Goal: Transaction & Acquisition: Purchase product/service

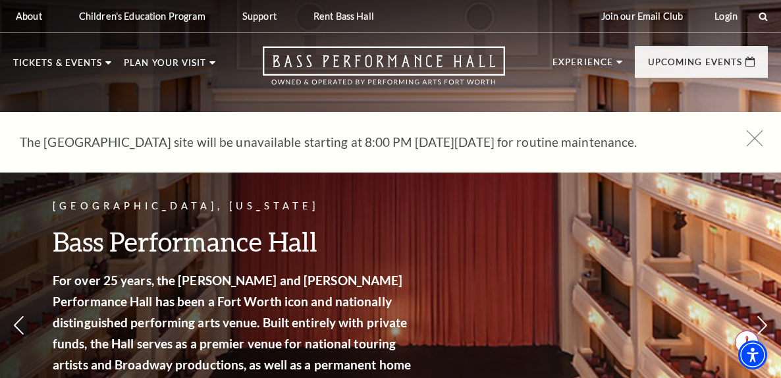
click at [753, 139] on icon at bounding box center [755, 138] width 16 height 16
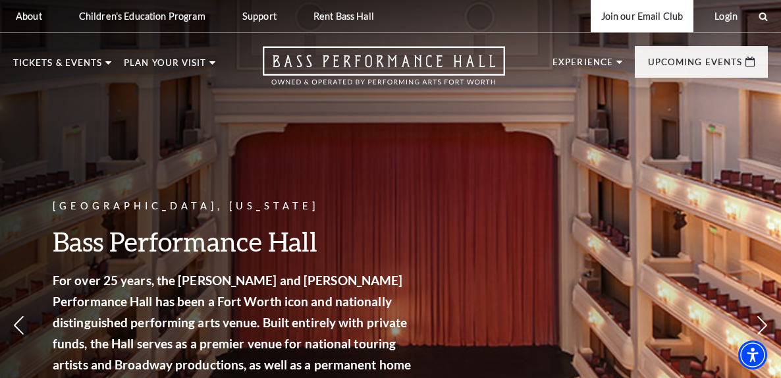
click at [664, 15] on link "Join our Email Club" at bounding box center [642, 16] width 103 height 32
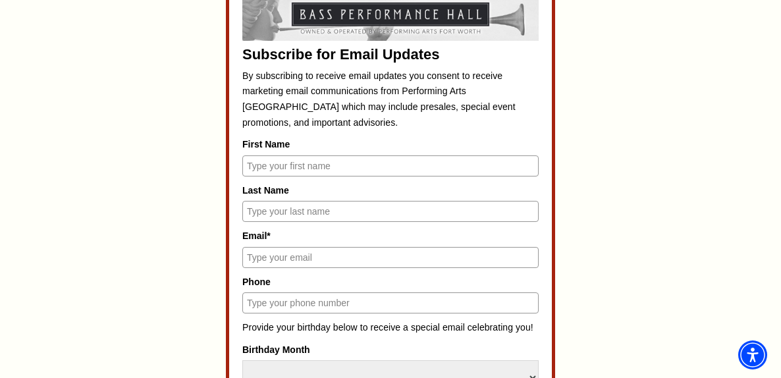
scroll to position [593, 0]
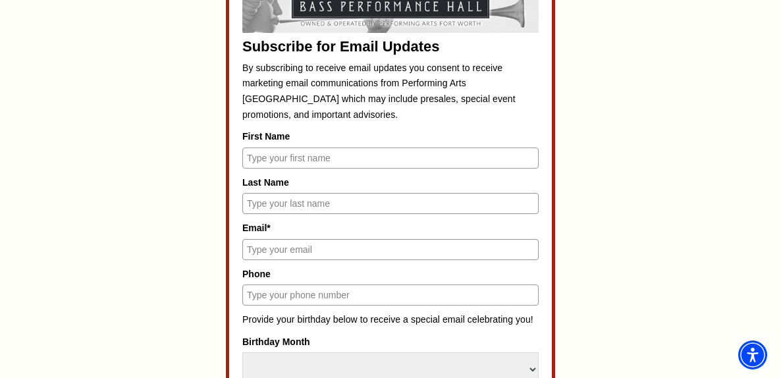
click at [320, 157] on input "First Name" at bounding box center [390, 158] width 296 height 21
click at [316, 252] on input "Email*" at bounding box center [390, 249] width 296 height 21
type input "kizienic@gmail.com"
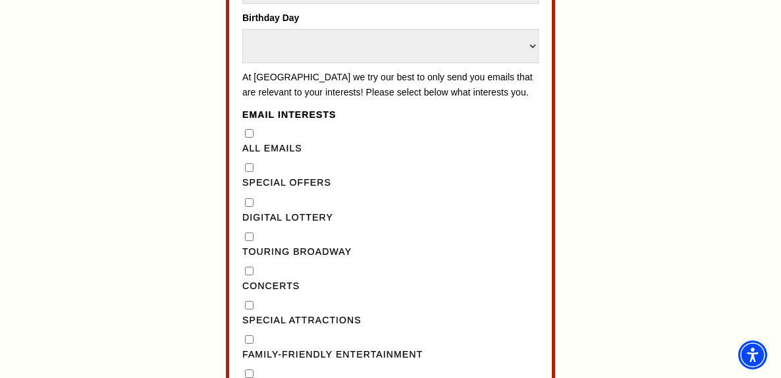
scroll to position [1054, 0]
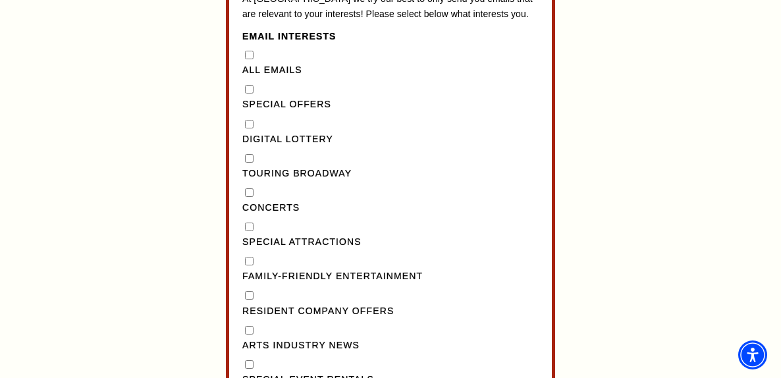
click at [249, 94] on "] "Special Offers" at bounding box center [249, 89] width 9 height 9
checkbox "] "true"
click at [248, 163] on Broadway"] "Touring Broadway" at bounding box center [249, 158] width 9 height 9
checkbox Broadway"] "true"
click at [245, 215] on div "Concerts" at bounding box center [390, 201] width 296 height 30
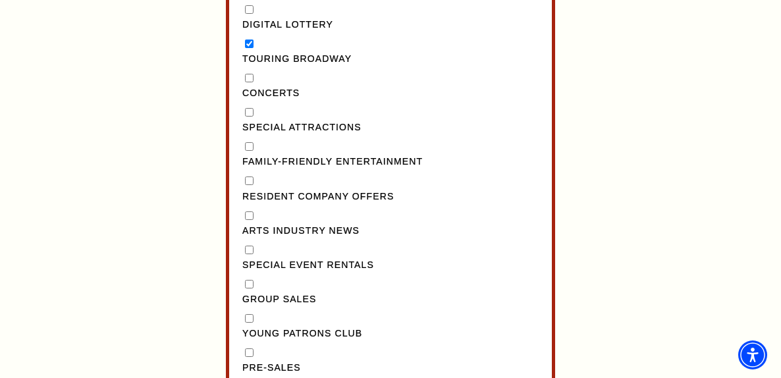
scroll to position [1186, 0]
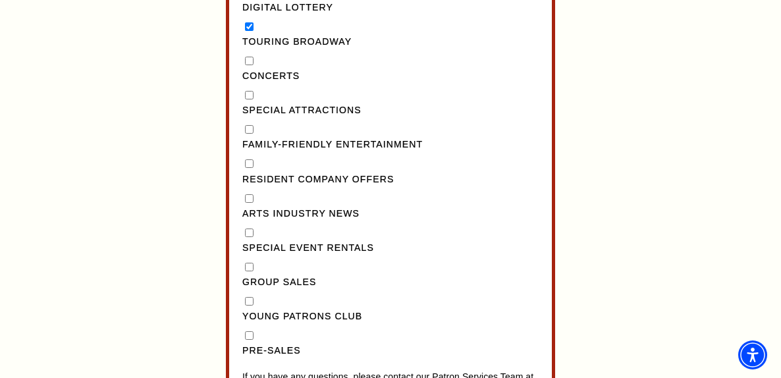
click at [248, 99] on Attractions"] "Special Attractions" at bounding box center [249, 95] width 9 height 9
checkbox Attractions"] "true"
click at [247, 65] on input "Concerts" at bounding box center [249, 61] width 9 height 9
checkbox input "true"
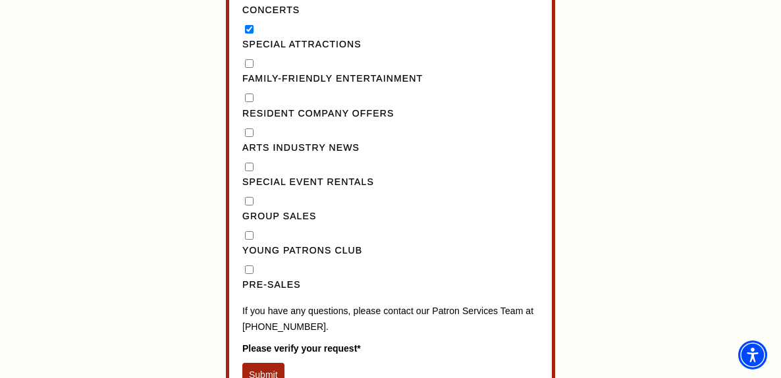
scroll to position [1318, 0]
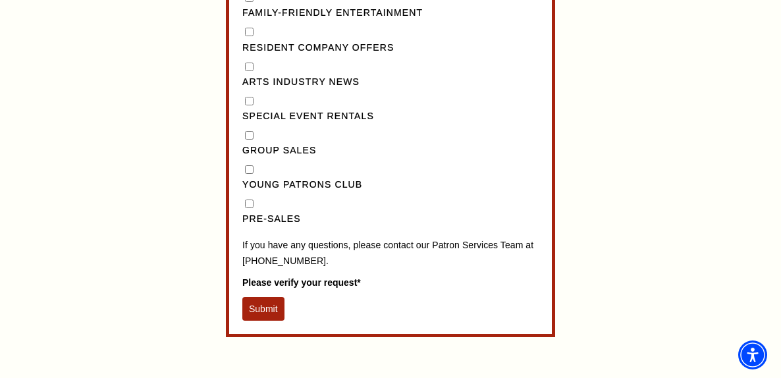
click at [250, 208] on input "Pre-Sales" at bounding box center [249, 204] width 9 height 9
checkbox input "true"
click at [275, 316] on button "Submit" at bounding box center [263, 309] width 42 height 24
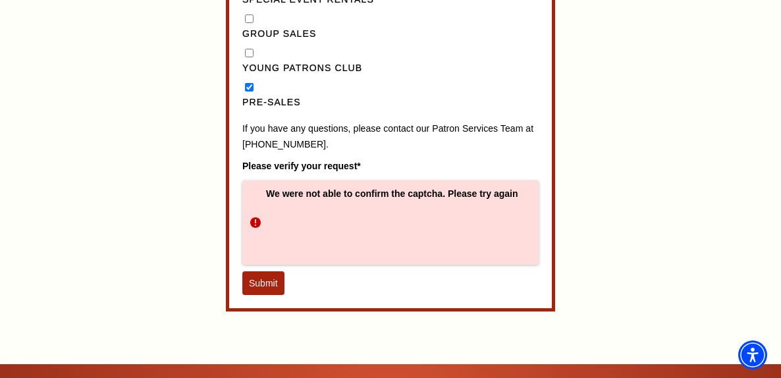
scroll to position [1515, 0]
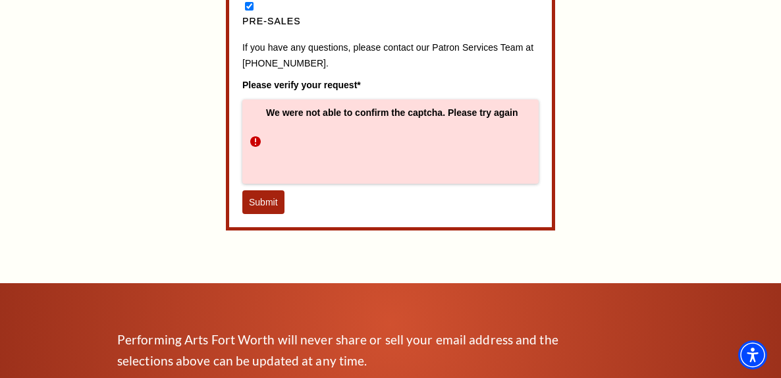
click at [271, 214] on button "Submit" at bounding box center [263, 202] width 42 height 24
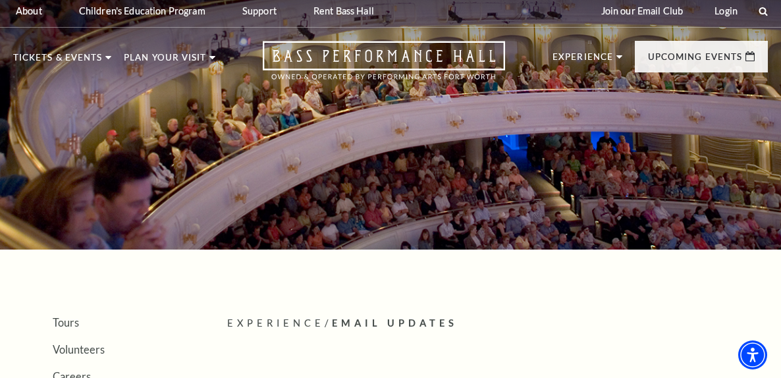
scroll to position [0, 0]
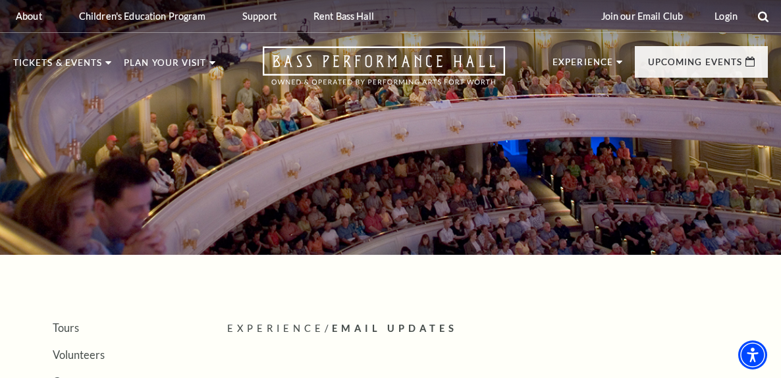
click at [760, 16] on icon at bounding box center [764, 17] width 12 height 12
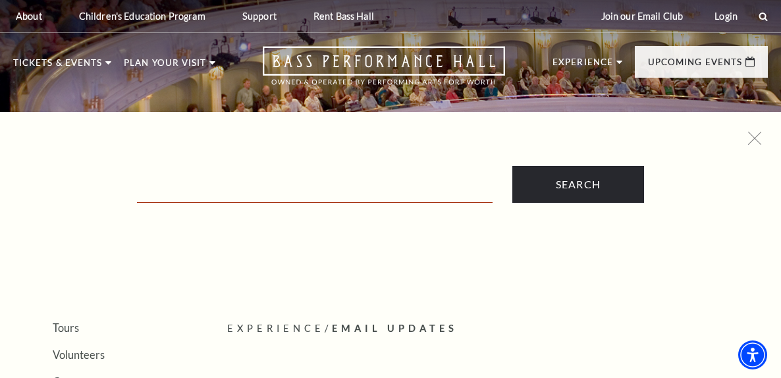
click at [305, 191] on input "Text field" at bounding box center [315, 189] width 356 height 27
type input "young patrons club"
click at [513, 166] on input "Search" at bounding box center [579, 184] width 132 height 37
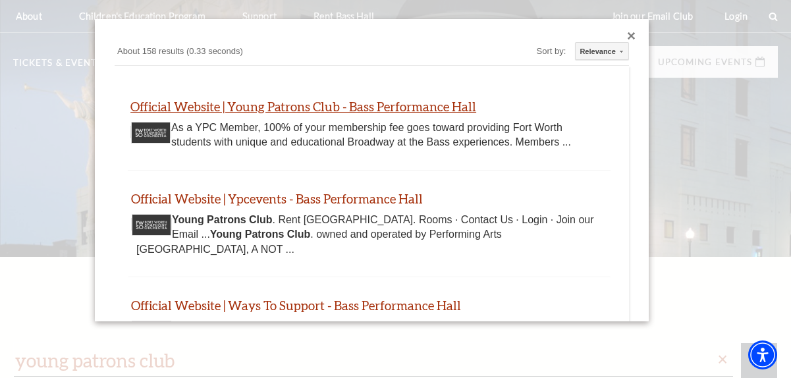
click at [440, 104] on link "Official Website | Young Patrons Club - Bass Performance Hall" at bounding box center [303, 106] width 346 height 15
click at [628, 32] on div "Close dialog" at bounding box center [632, 36] width 8 height 8
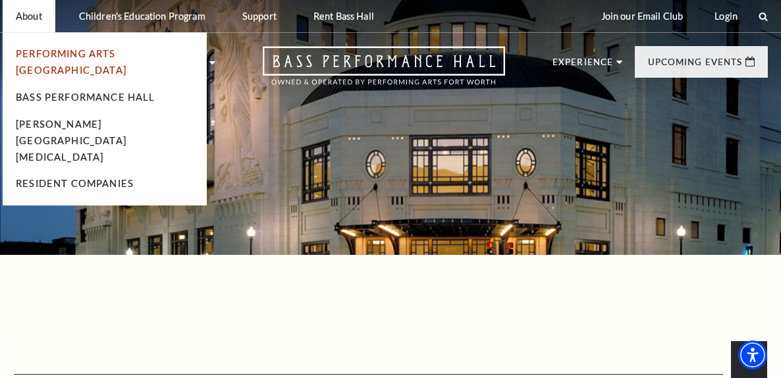
click at [71, 48] on link "Performing Arts [GEOGRAPHIC_DATA]" at bounding box center [71, 62] width 111 height 28
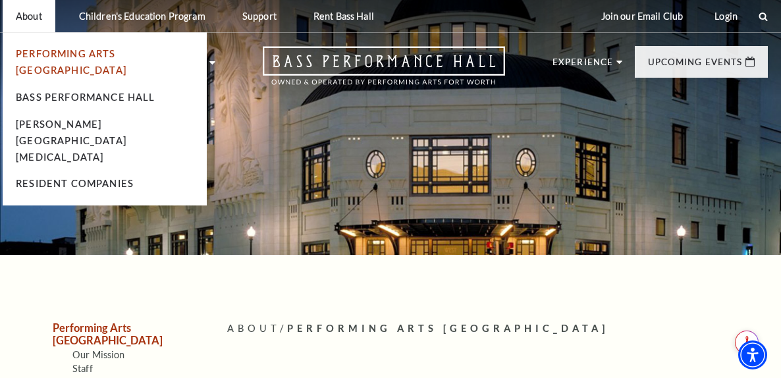
click at [45, 51] on link "Performing Arts [GEOGRAPHIC_DATA]" at bounding box center [71, 62] width 111 height 28
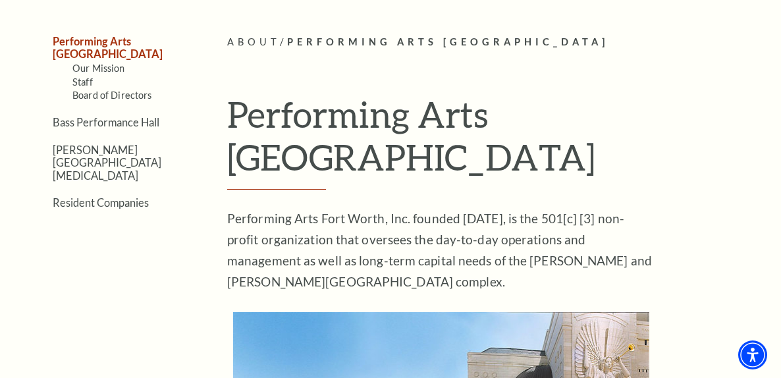
scroll to position [264, 0]
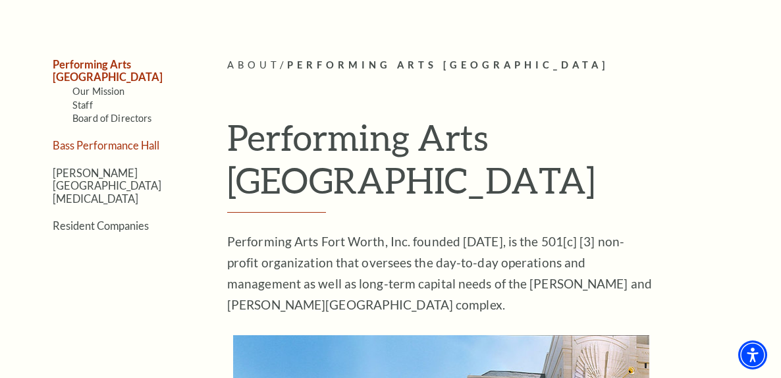
click at [81, 139] on link "Bass Performance Hall" at bounding box center [106, 145] width 107 height 13
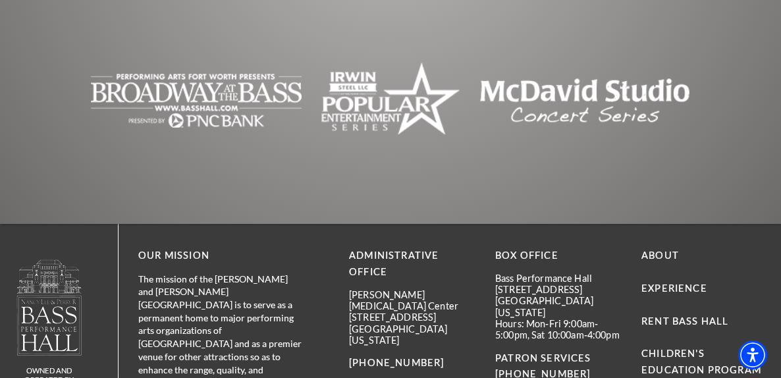
scroll to position [3045, 0]
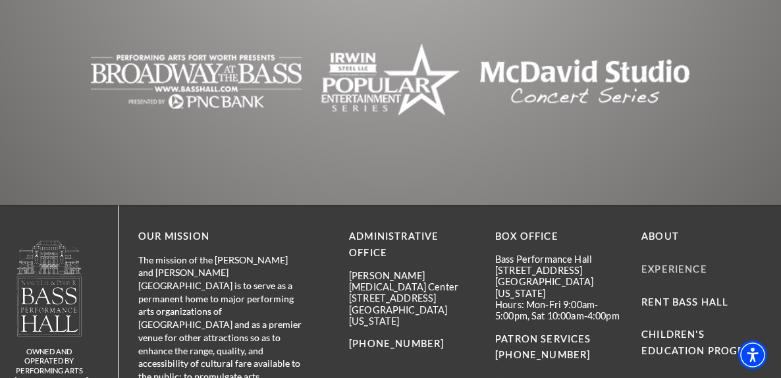
click at [676, 264] on link "Experience" at bounding box center [675, 269] width 66 height 11
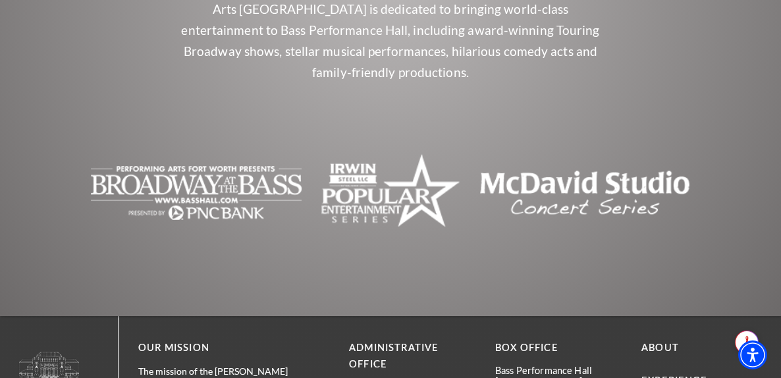
scroll to position [922, 0]
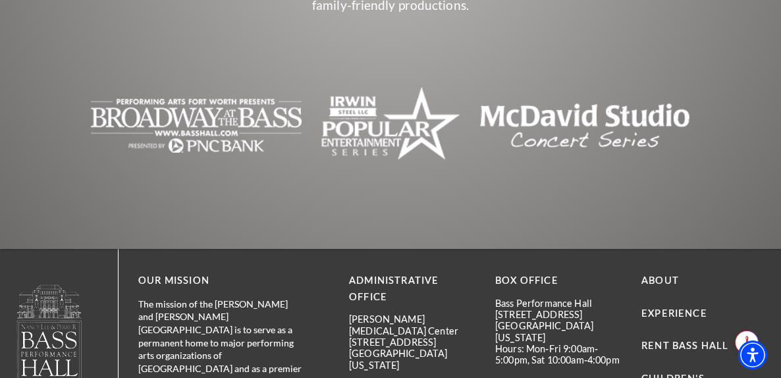
click at [168, 94] on img "The image is blank or empty. - open in a new tab" at bounding box center [196, 125] width 211 height 79
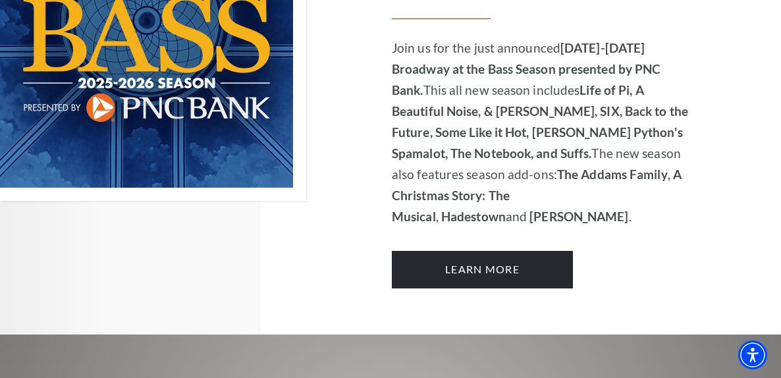
scroll to position [1054, 0]
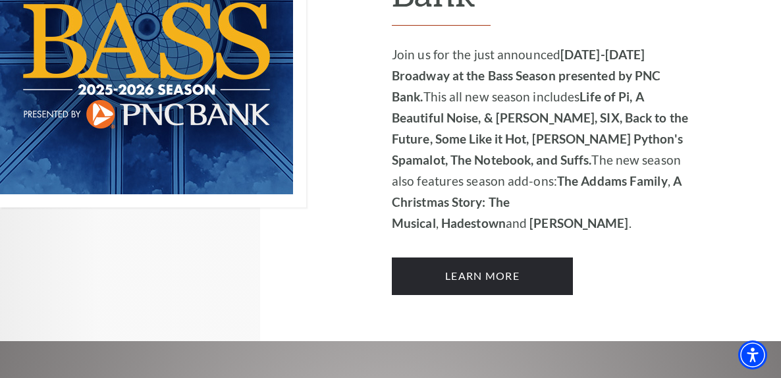
click at [452, 236] on div "Performing Arts Fort Worth Presents 2025-2026 Broadway at the Bass Season prese…" at bounding box center [544, 28] width 304 height 534
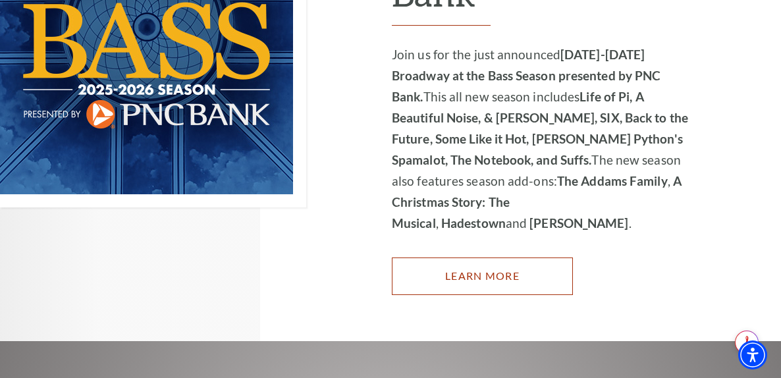
click at [452, 258] on link "Learn More" at bounding box center [482, 276] width 181 height 37
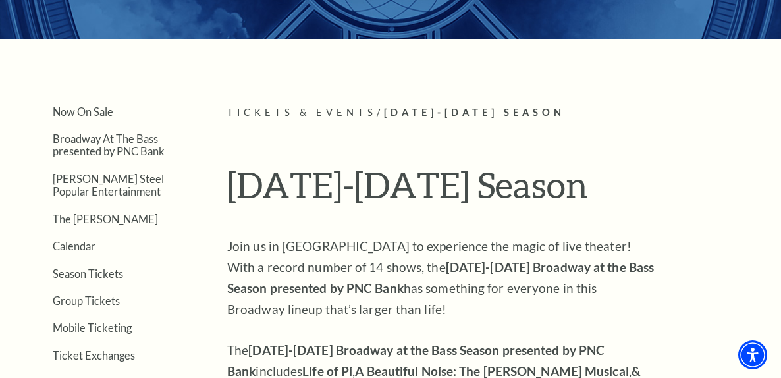
scroll to position [198, 0]
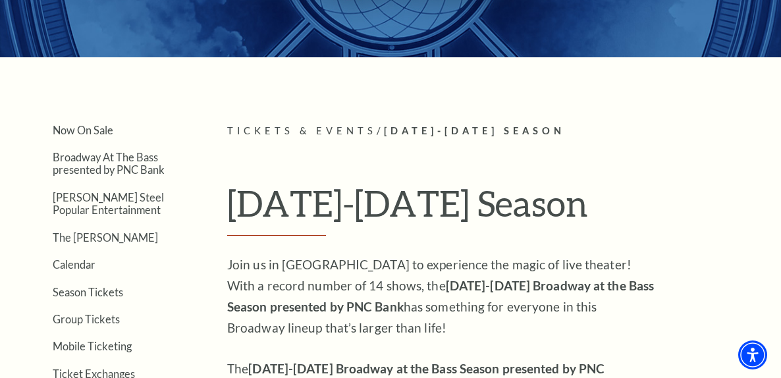
click at [78, 128] on link "Now On Sale" at bounding box center [83, 130] width 61 height 13
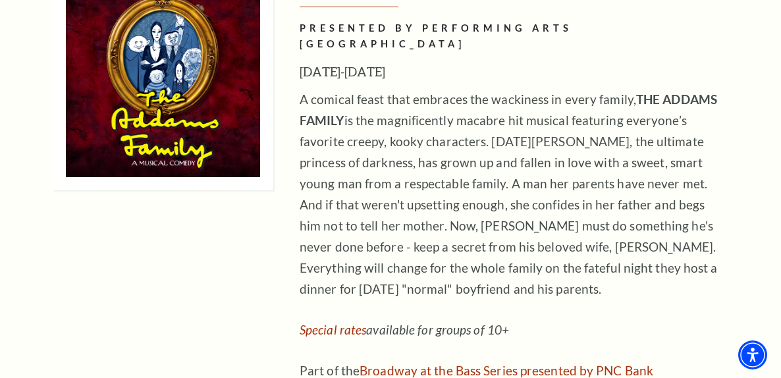
scroll to position [3096, 0]
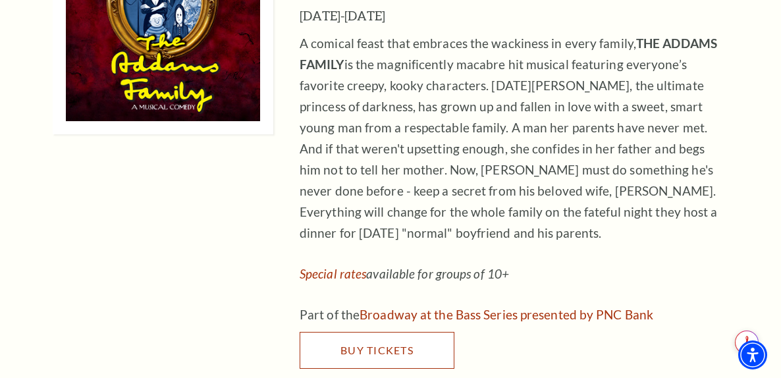
click at [335, 332] on link "Buy Tickets" at bounding box center [377, 350] width 155 height 37
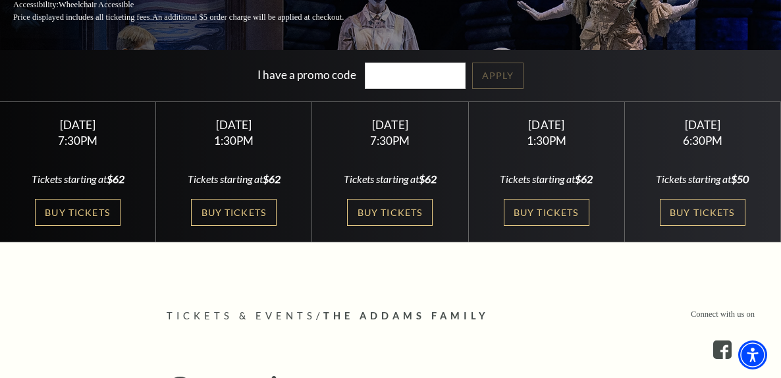
scroll to position [264, 0]
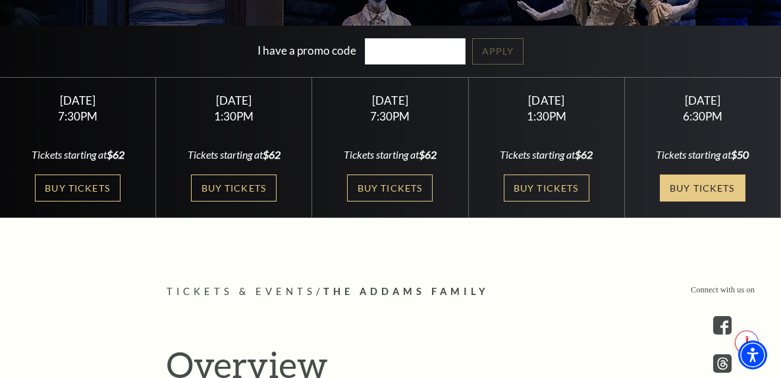
click at [660, 186] on link "Buy Tickets" at bounding box center [703, 188] width 86 height 27
click at [660, 190] on link "Buy Tickets" at bounding box center [703, 188] width 86 height 27
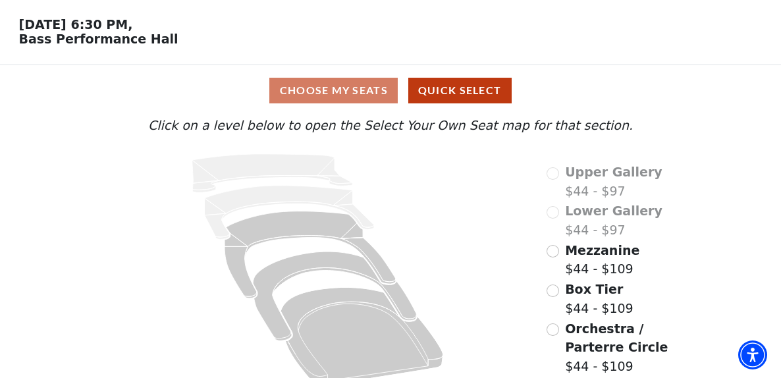
scroll to position [64, 0]
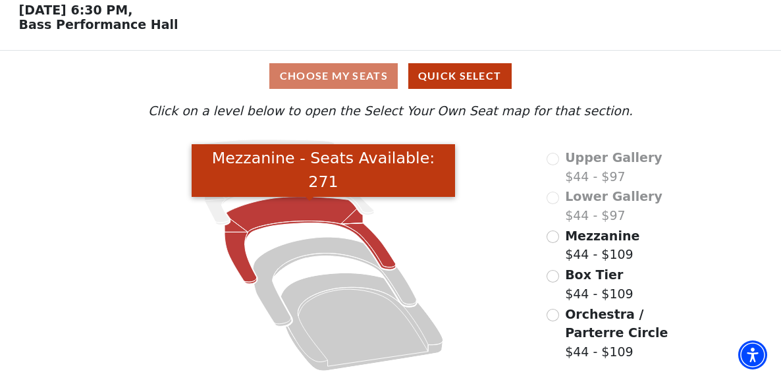
click at [295, 216] on icon "Mezzanine - Seats Available: 271" at bounding box center [310, 240] width 171 height 87
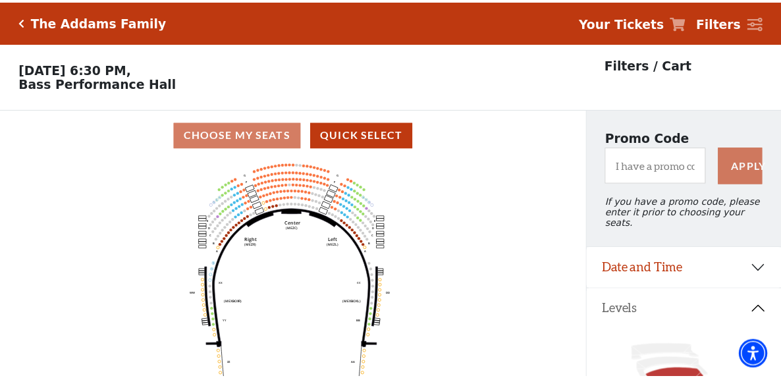
scroll to position [61, 0]
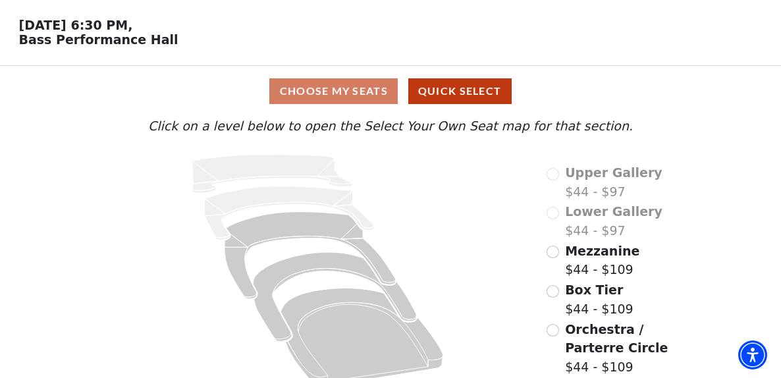
scroll to position [64, 0]
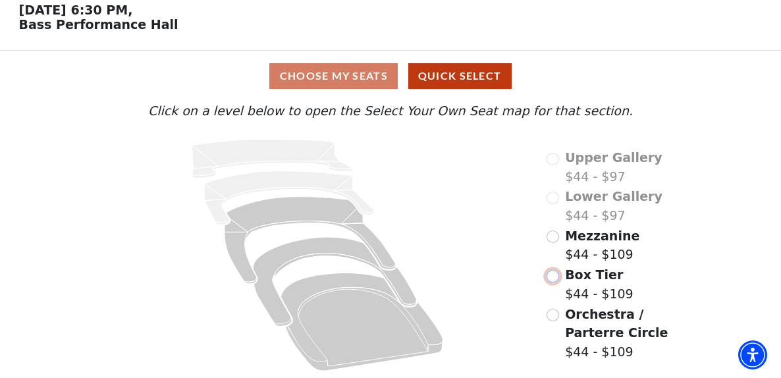
click at [555, 273] on input "Box Tier$44 - $109\a" at bounding box center [553, 276] width 13 height 13
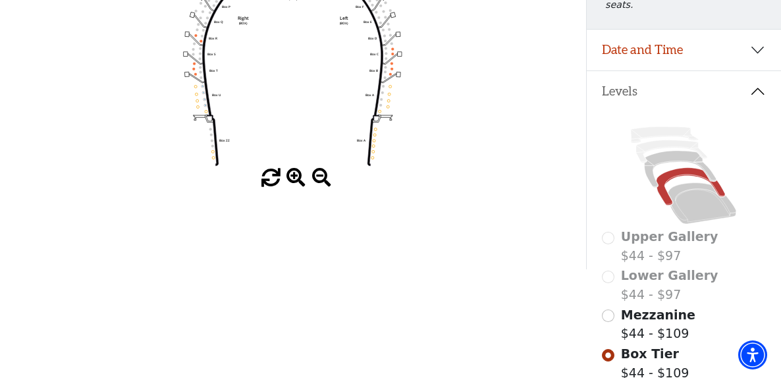
scroll to position [264, 0]
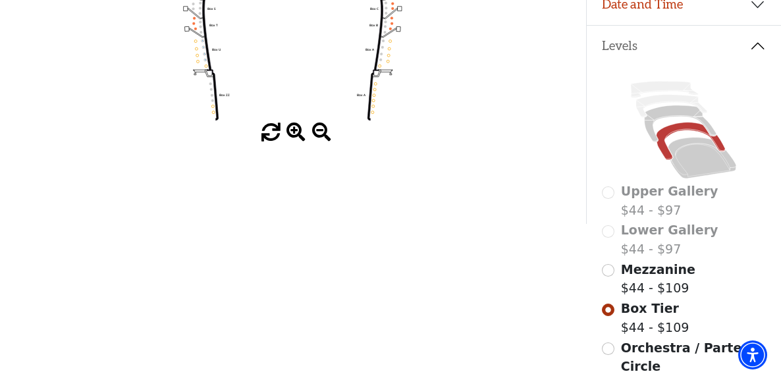
click at [294, 142] on span at bounding box center [296, 132] width 19 height 19
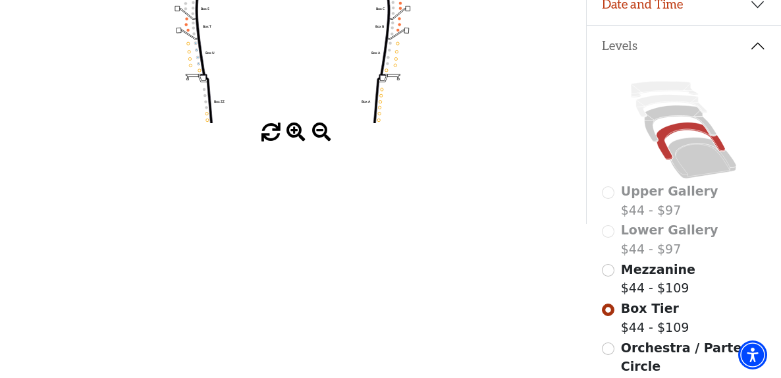
click at [294, 142] on span at bounding box center [296, 132] width 19 height 19
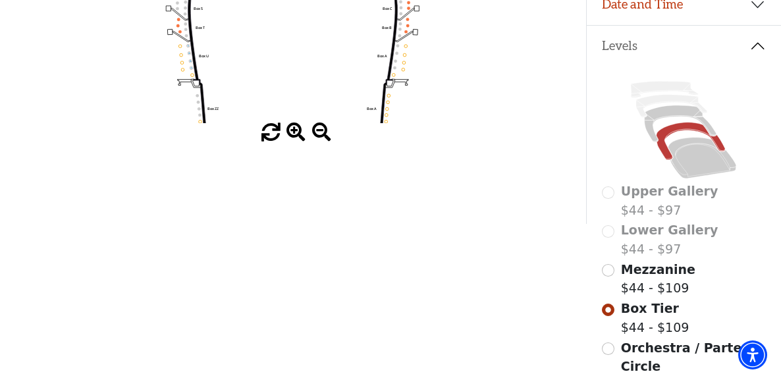
click at [294, 142] on span at bounding box center [296, 132] width 19 height 19
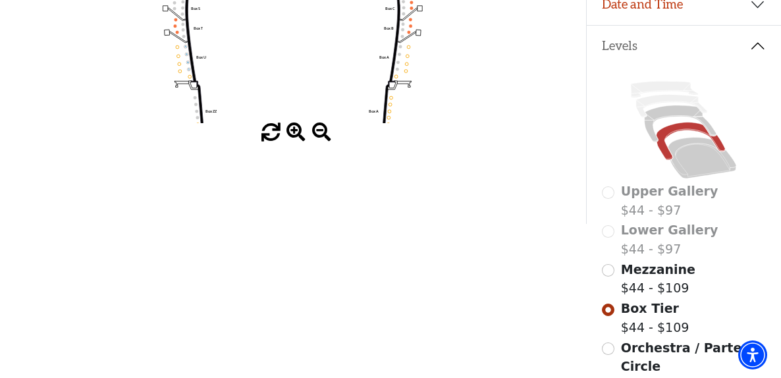
click at [294, 142] on span at bounding box center [296, 132] width 19 height 19
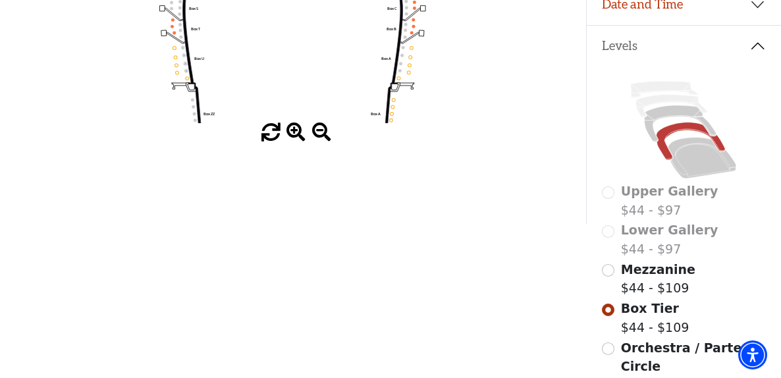
click at [294, 142] on span at bounding box center [296, 132] width 19 height 19
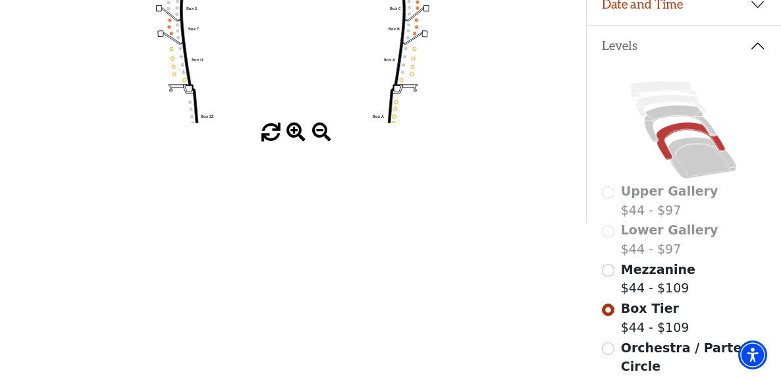
click at [294, 142] on span at bounding box center [296, 132] width 19 height 19
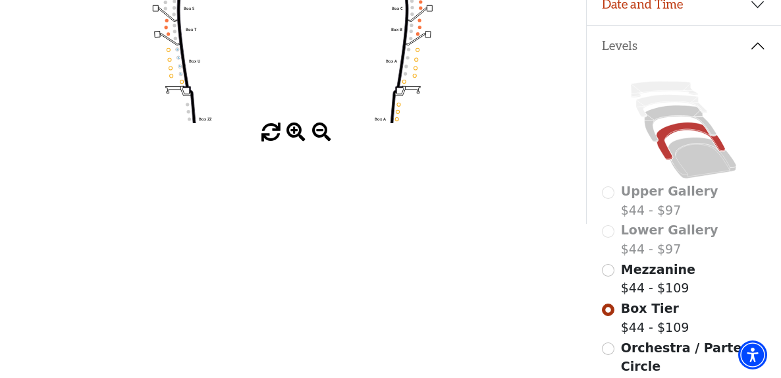
click at [294, 142] on span at bounding box center [296, 132] width 19 height 19
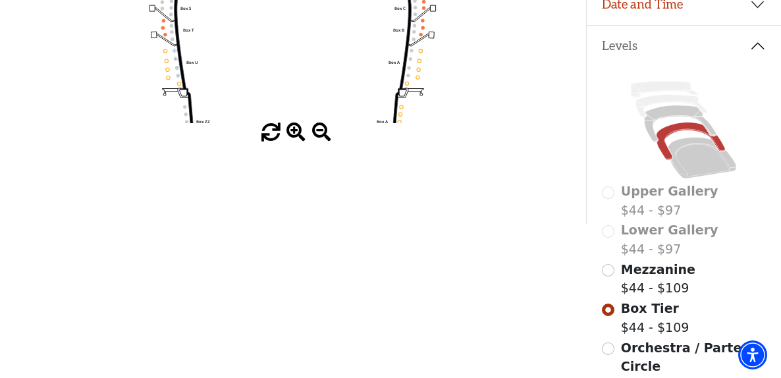
click at [294, 142] on span at bounding box center [296, 132] width 19 height 19
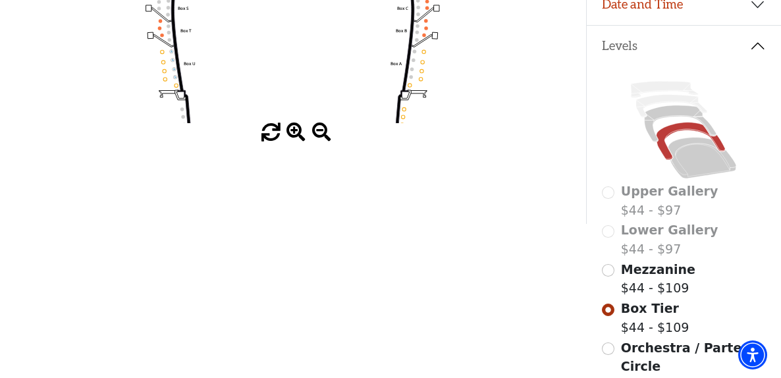
click at [294, 142] on span at bounding box center [296, 132] width 19 height 19
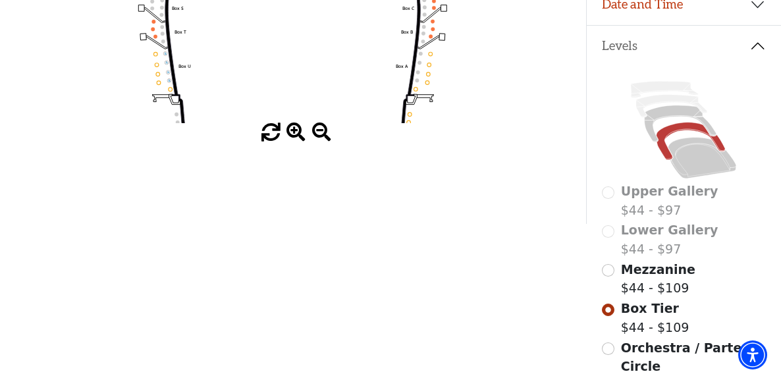
click at [294, 142] on span at bounding box center [296, 132] width 19 height 19
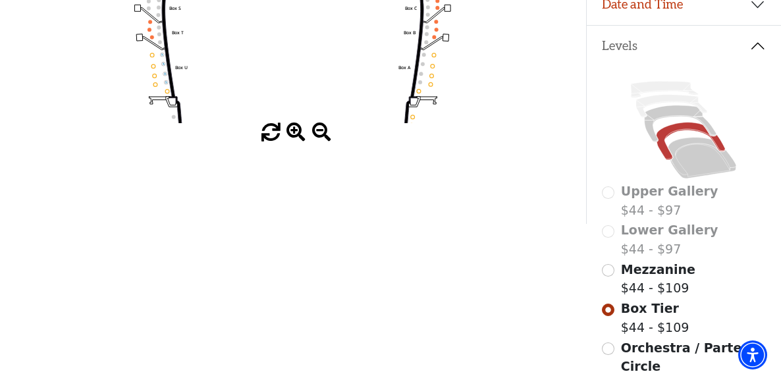
click at [294, 142] on span at bounding box center [296, 132] width 19 height 19
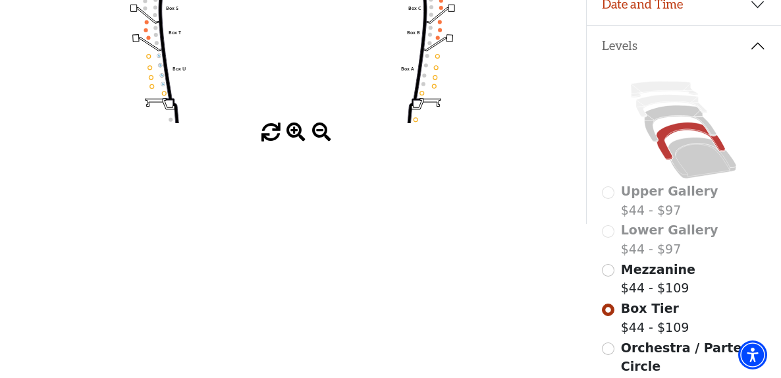
click at [294, 142] on span at bounding box center [296, 132] width 19 height 19
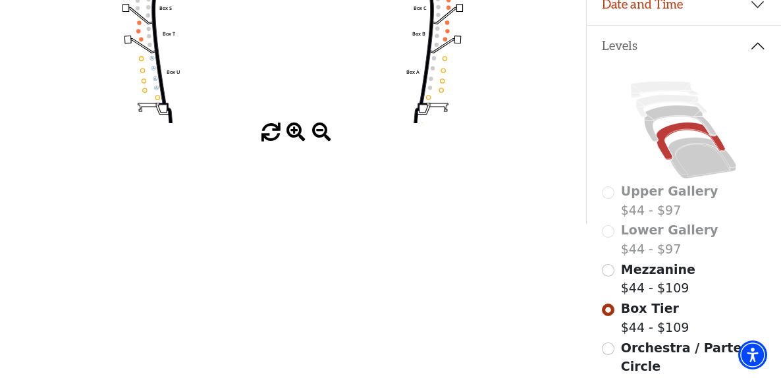
click at [294, 142] on span at bounding box center [296, 132] width 19 height 19
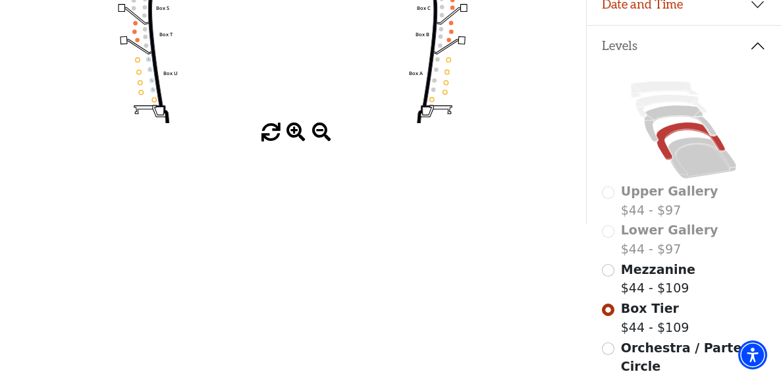
click at [294, 142] on span at bounding box center [296, 132] width 19 height 19
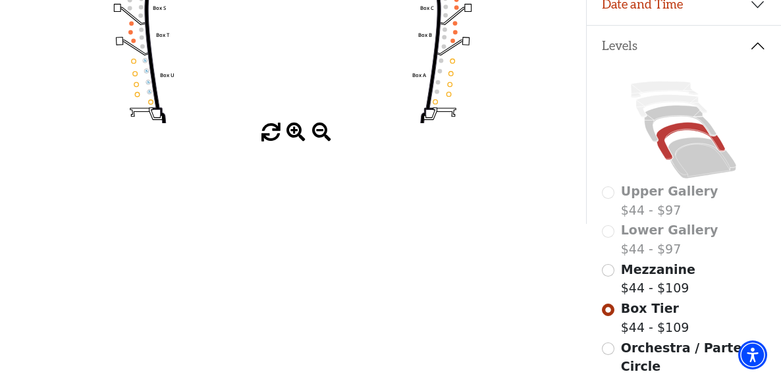
click at [323, 138] on span at bounding box center [321, 132] width 19 height 19
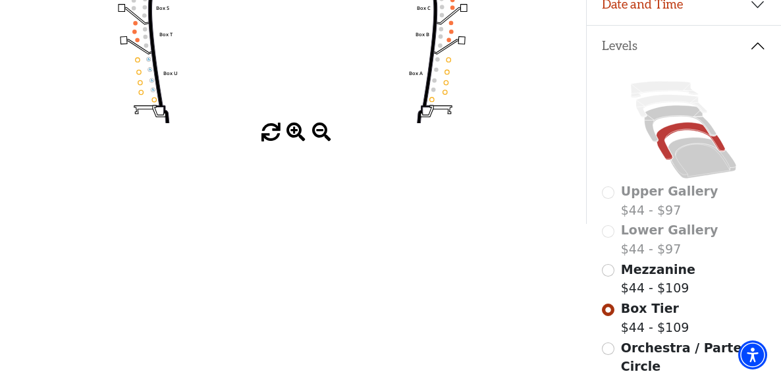
click at [323, 138] on span at bounding box center [321, 132] width 19 height 19
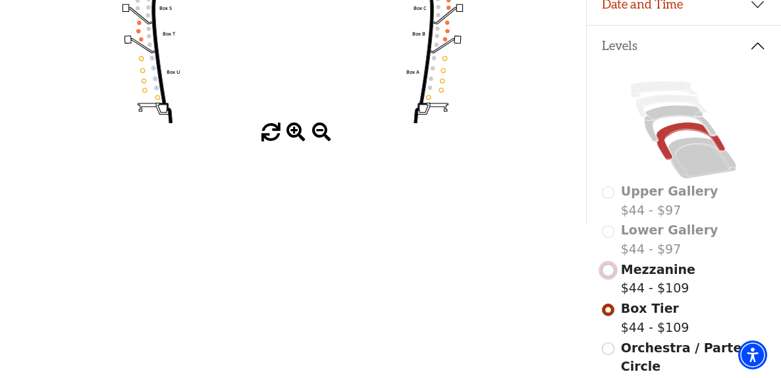
click at [609, 270] on input "Mezzanine$44 - $109\a" at bounding box center [608, 270] width 13 height 13
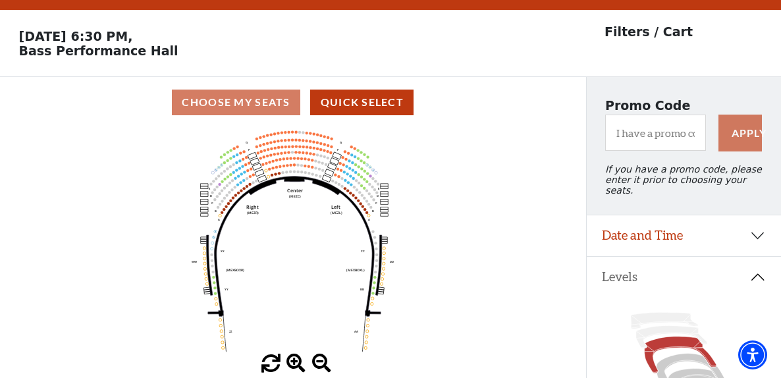
scroll to position [61, 0]
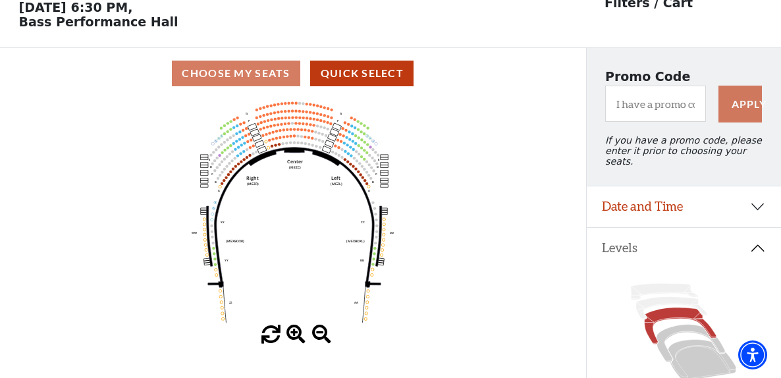
click at [296, 338] on span at bounding box center [296, 334] width 19 height 19
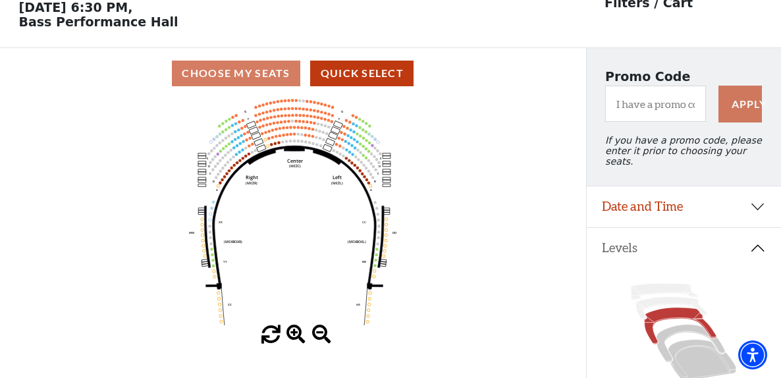
click at [296, 338] on span at bounding box center [296, 334] width 19 height 19
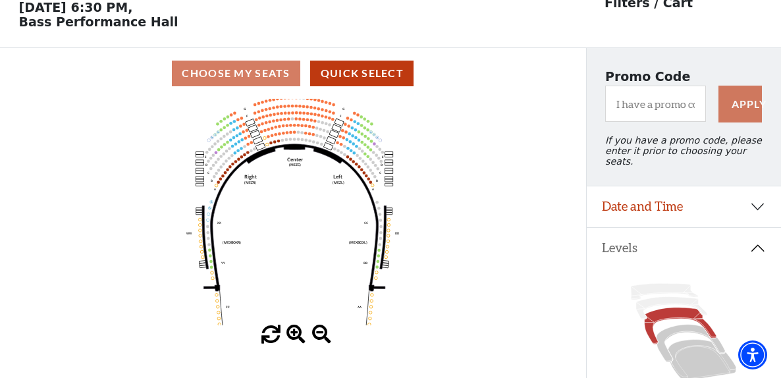
click at [296, 338] on span at bounding box center [296, 334] width 19 height 19
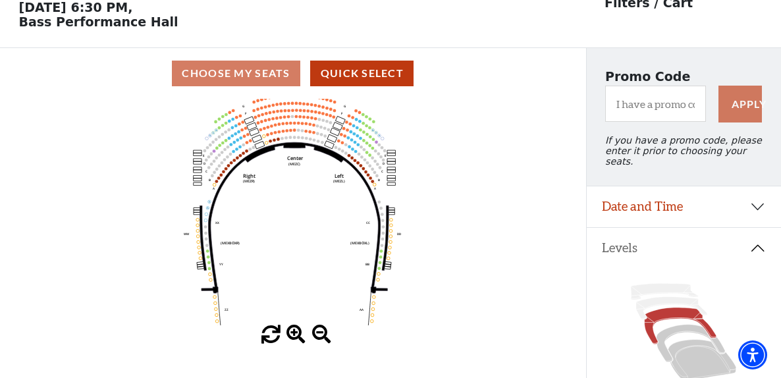
click at [296, 338] on span at bounding box center [296, 334] width 19 height 19
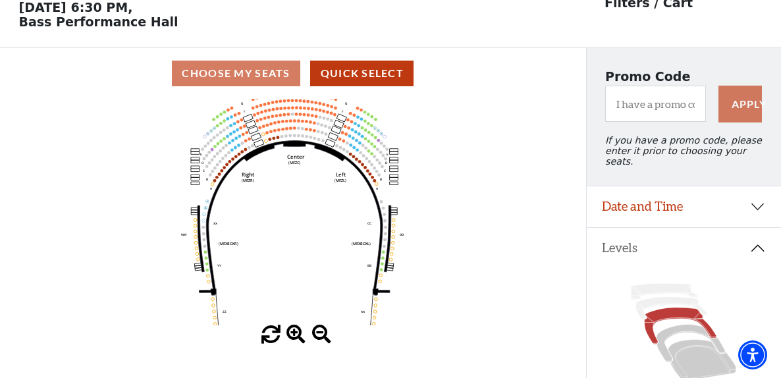
click at [296, 338] on span at bounding box center [296, 334] width 19 height 19
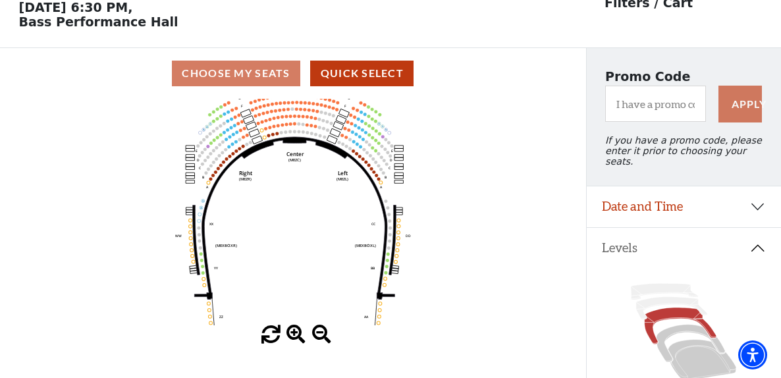
click at [296, 338] on span at bounding box center [296, 334] width 19 height 19
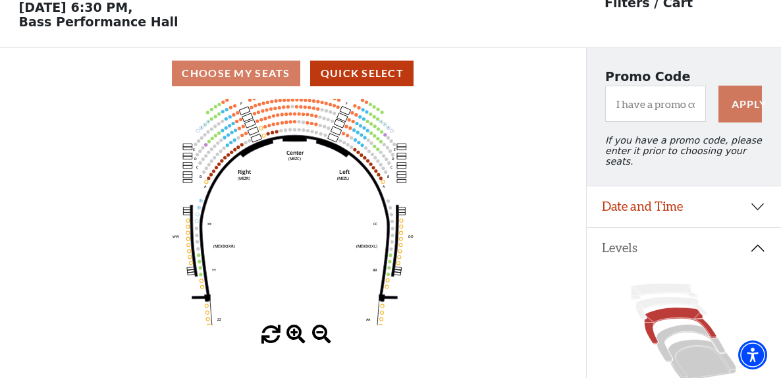
click at [296, 338] on span at bounding box center [296, 334] width 19 height 19
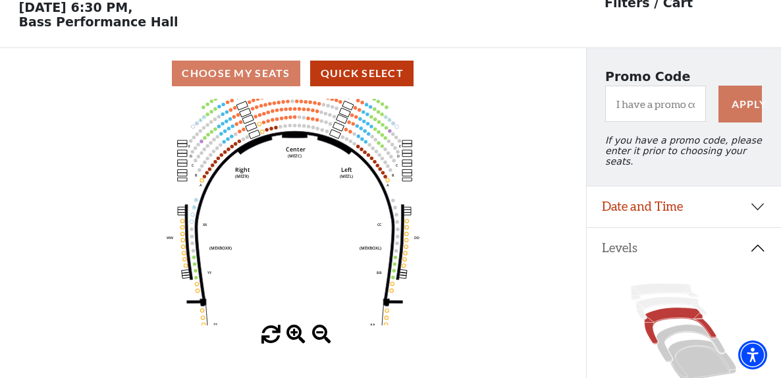
click at [296, 338] on span at bounding box center [296, 334] width 19 height 19
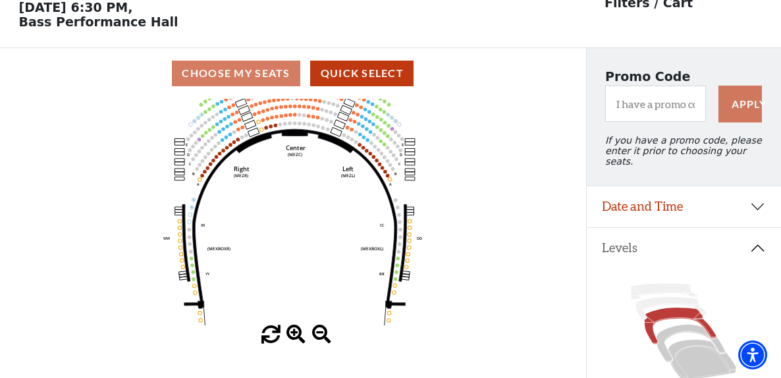
click at [296, 338] on span at bounding box center [296, 334] width 19 height 19
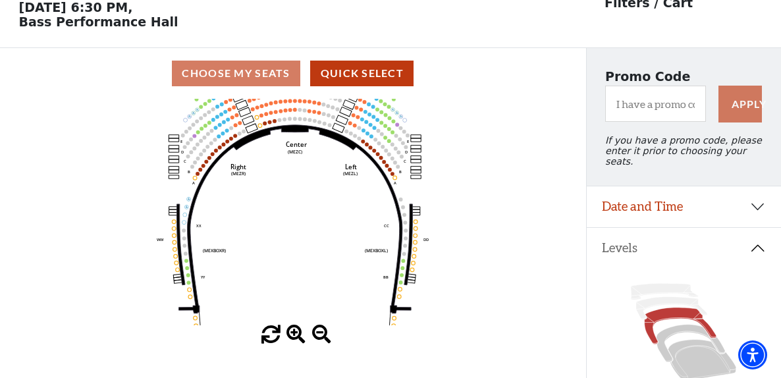
click at [296, 338] on span at bounding box center [296, 334] width 19 height 19
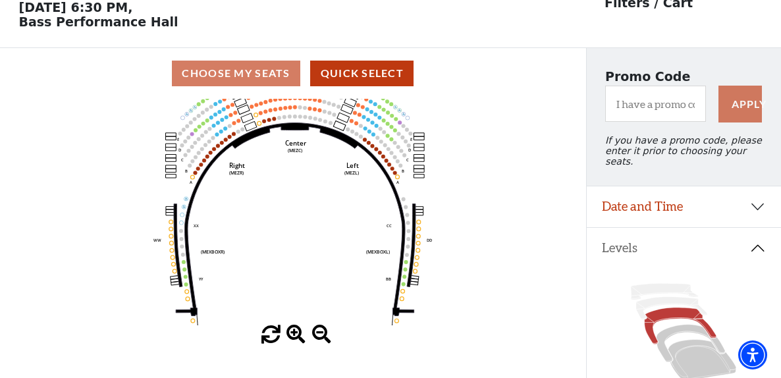
click at [296, 338] on span at bounding box center [296, 334] width 19 height 19
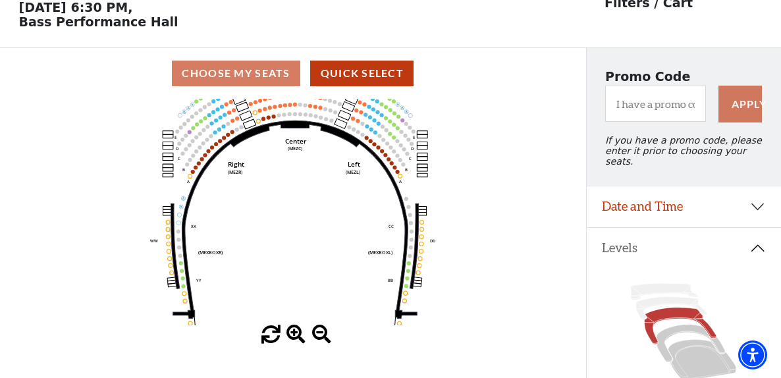
click at [296, 338] on span at bounding box center [296, 334] width 19 height 19
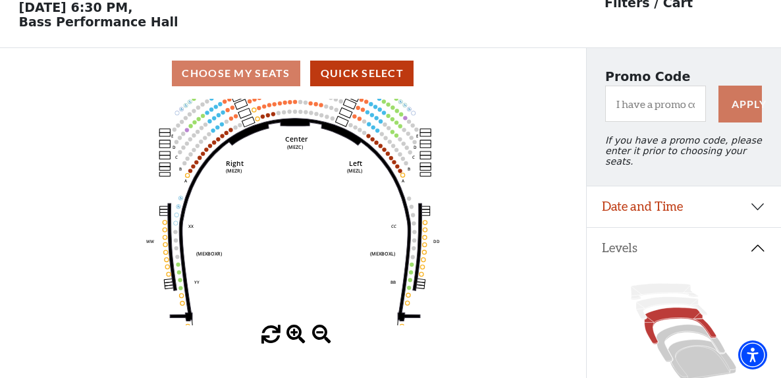
click at [296, 338] on span at bounding box center [296, 334] width 19 height 19
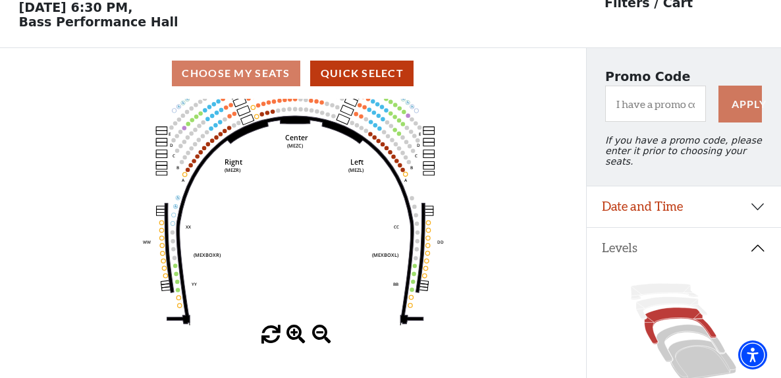
click at [296, 338] on span at bounding box center [296, 334] width 19 height 19
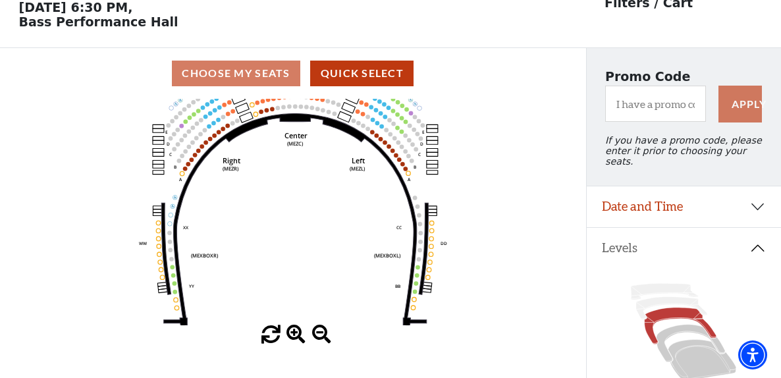
click at [296, 338] on span at bounding box center [296, 334] width 19 height 19
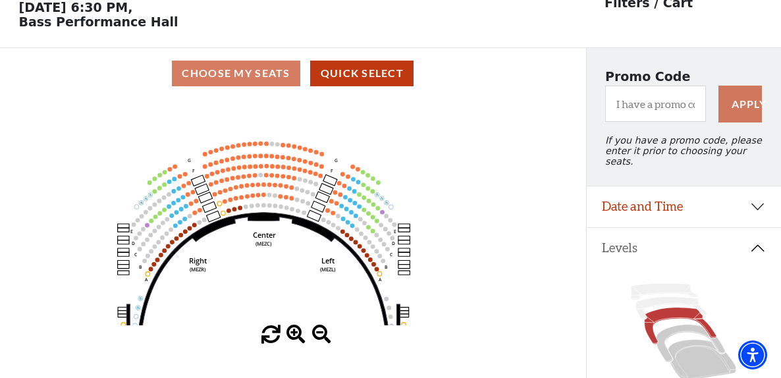
drag, startPoint x: 298, startPoint y: 173, endPoint x: 267, endPoint y: 275, distance: 106.3
click at [267, 275] on icon "Center (MEZC) Right (MEZR) Left (MEZL) (MEXBOXR) (MEXBOXL) XX WW CC DD YY BB ZZ…" at bounding box center [293, 212] width 528 height 227
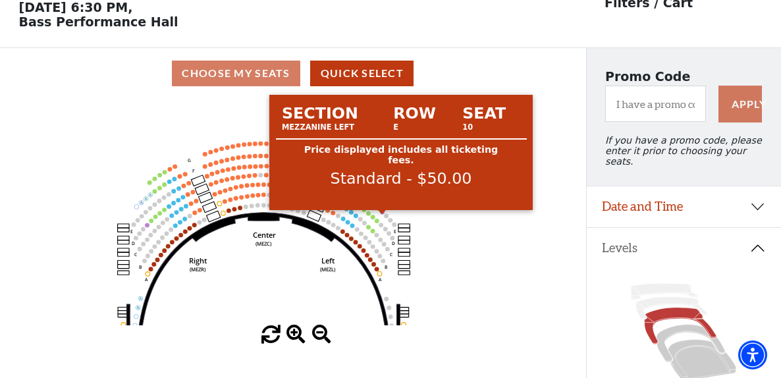
click at [383, 215] on circle at bounding box center [383, 212] width 5 height 5
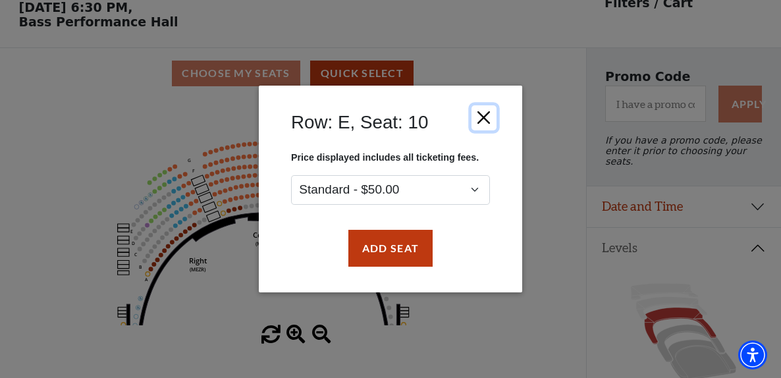
click at [479, 117] on button "Close" at bounding box center [484, 117] width 25 height 25
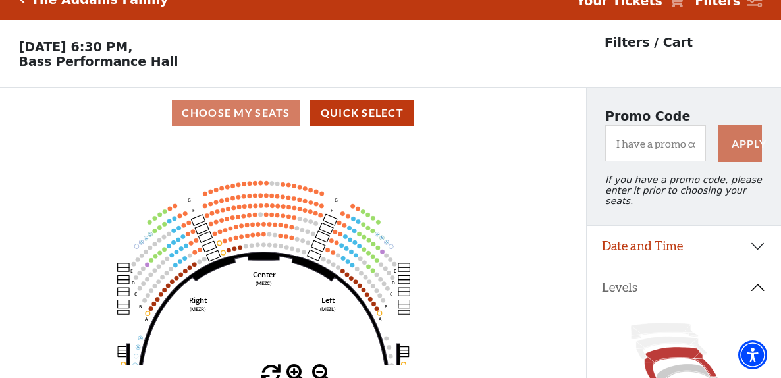
scroll to position [0, 0]
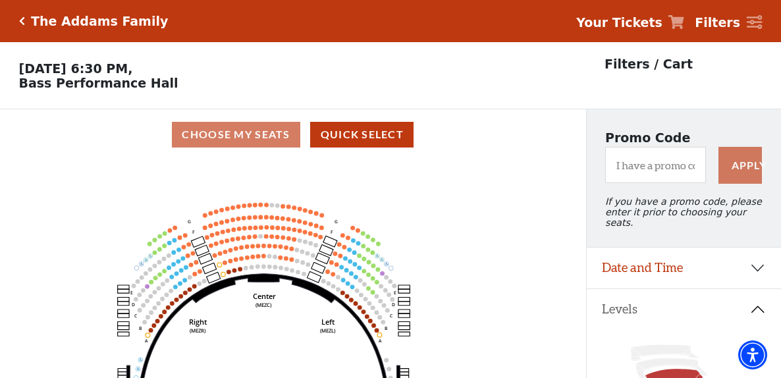
click at [23, 21] on icon "Click here to go back to filters" at bounding box center [22, 20] width 6 height 9
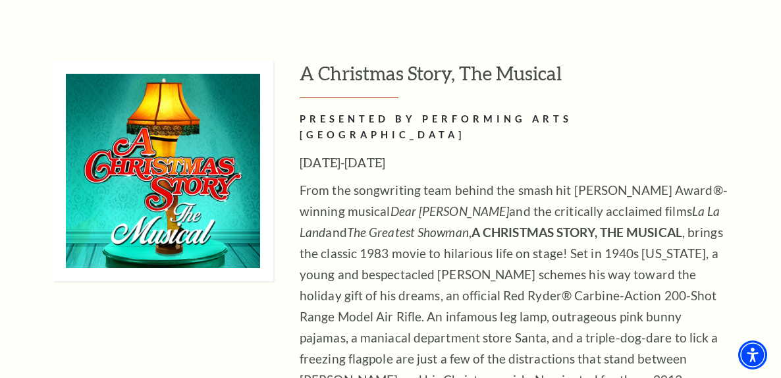
scroll to position [5863, 0]
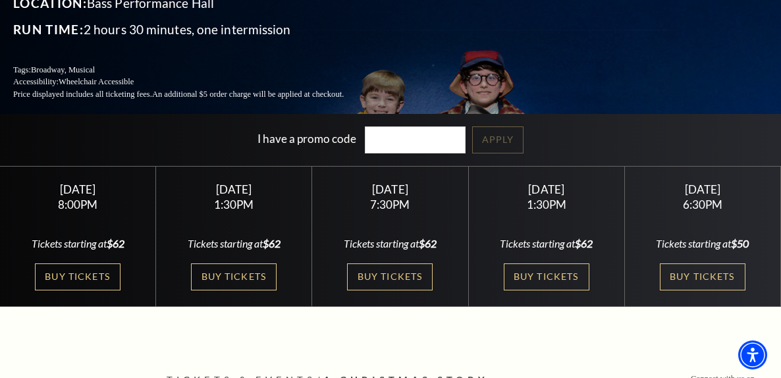
scroll to position [198, 0]
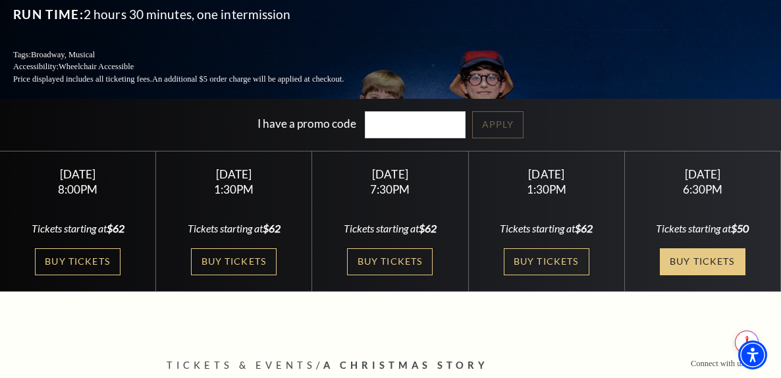
click at [660, 267] on link "Buy Tickets" at bounding box center [703, 261] width 86 height 27
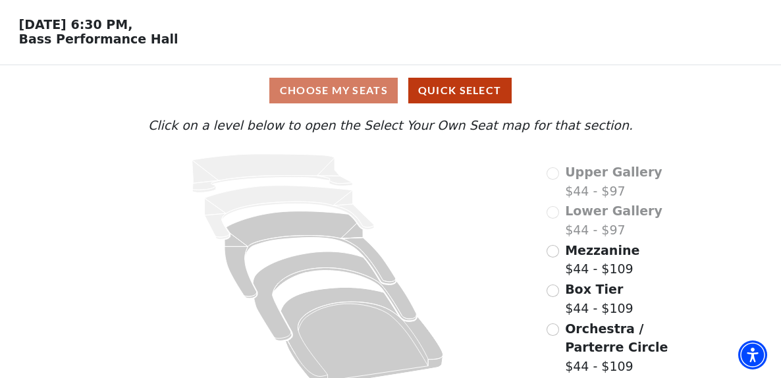
scroll to position [64, 0]
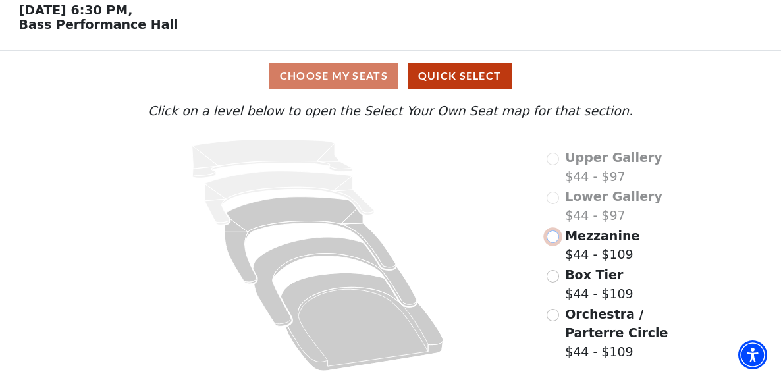
click at [555, 234] on input "Mezzanine$44 - $109\a" at bounding box center [553, 237] width 13 height 13
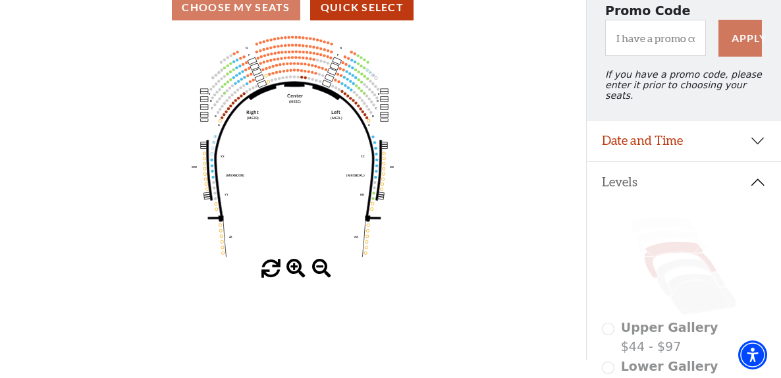
scroll to position [132, 0]
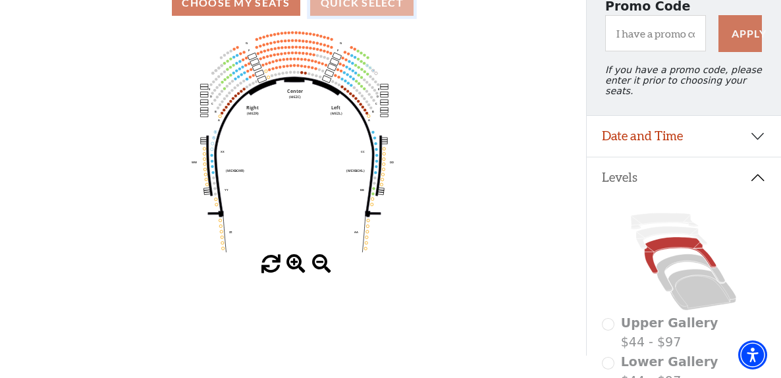
click at [364, 14] on button "Quick Select" at bounding box center [361, 3] width 103 height 26
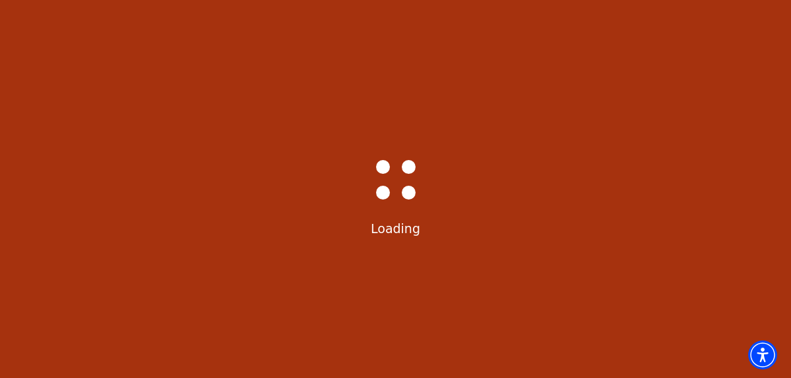
select select "6299"
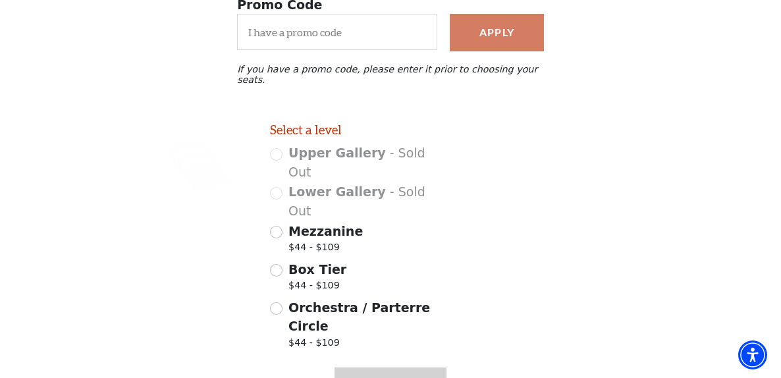
scroll to position [264, 0]
click at [277, 225] on input "Mezzanine $44 - $109" at bounding box center [276, 231] width 13 height 13
radio input "true"
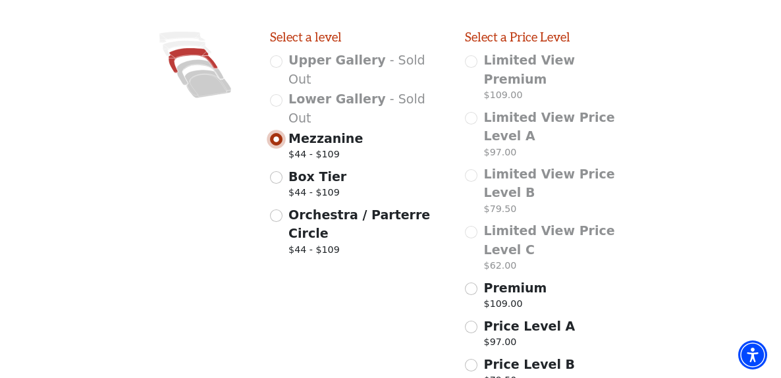
scroll to position [382, 0]
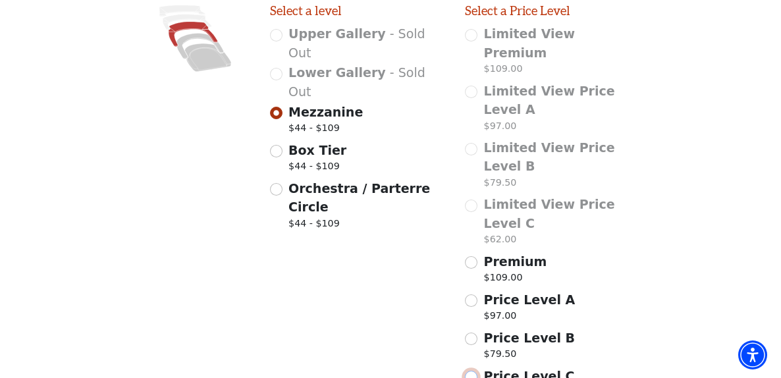
click at [471, 371] on input "Price Level C $62.00" at bounding box center [471, 377] width 13 height 13
radio input "true"
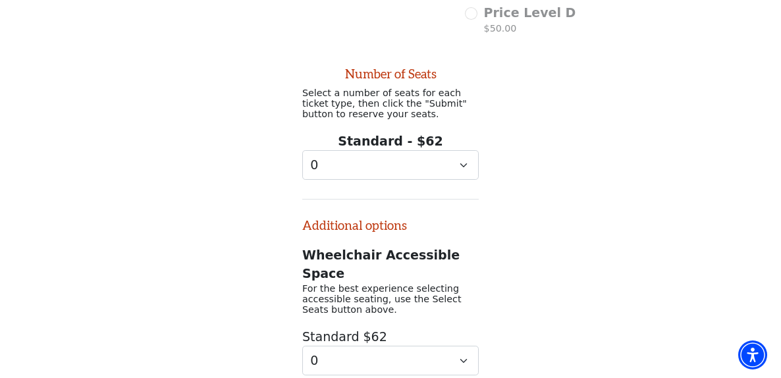
scroll to position [796, 0]
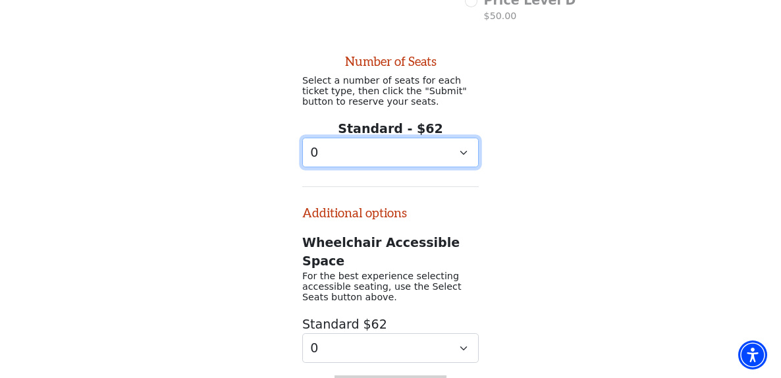
click at [433, 138] on select "0 1 2 3 4 5 6 7 8 9" at bounding box center [390, 153] width 177 height 30
select select "4"
click at [302, 138] on select "0 1 2 3 4 5 6 7 8 9" at bounding box center [390, 153] width 177 height 30
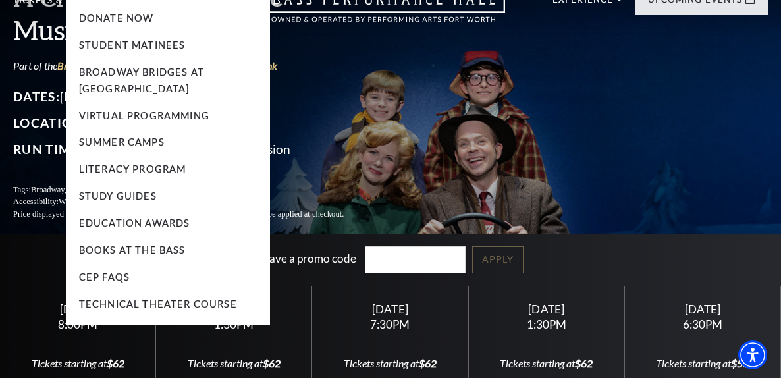
scroll to position [132, 0]
